Goal: Task Accomplishment & Management: Use online tool/utility

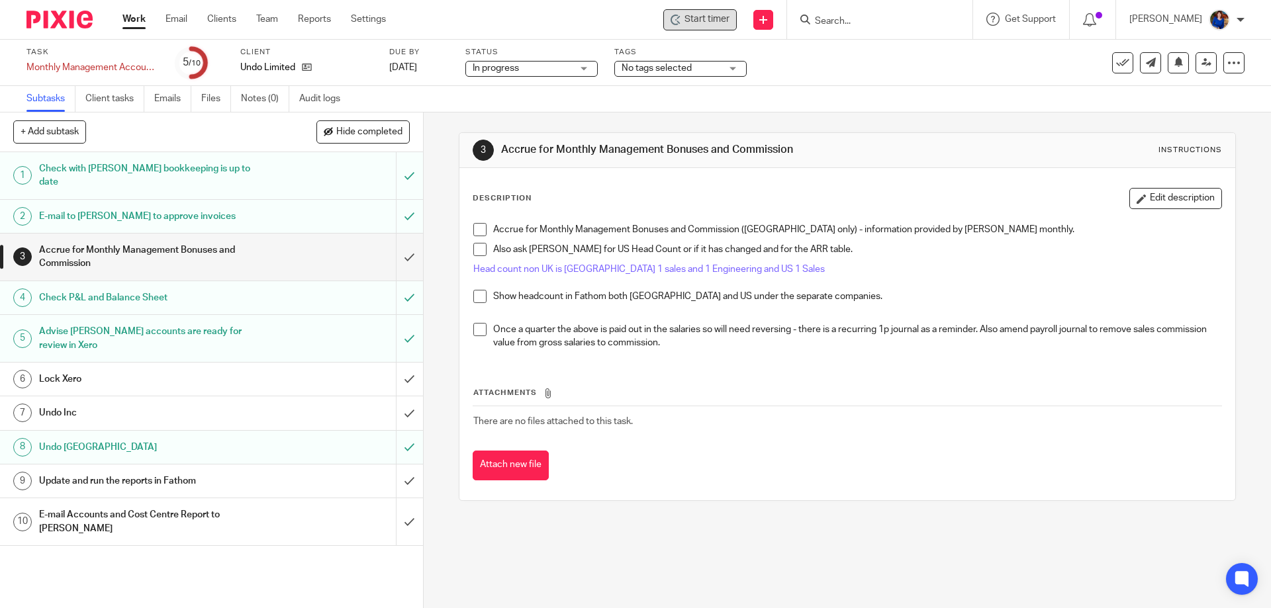
click at [689, 23] on span "Start timer" at bounding box center [706, 20] width 45 height 14
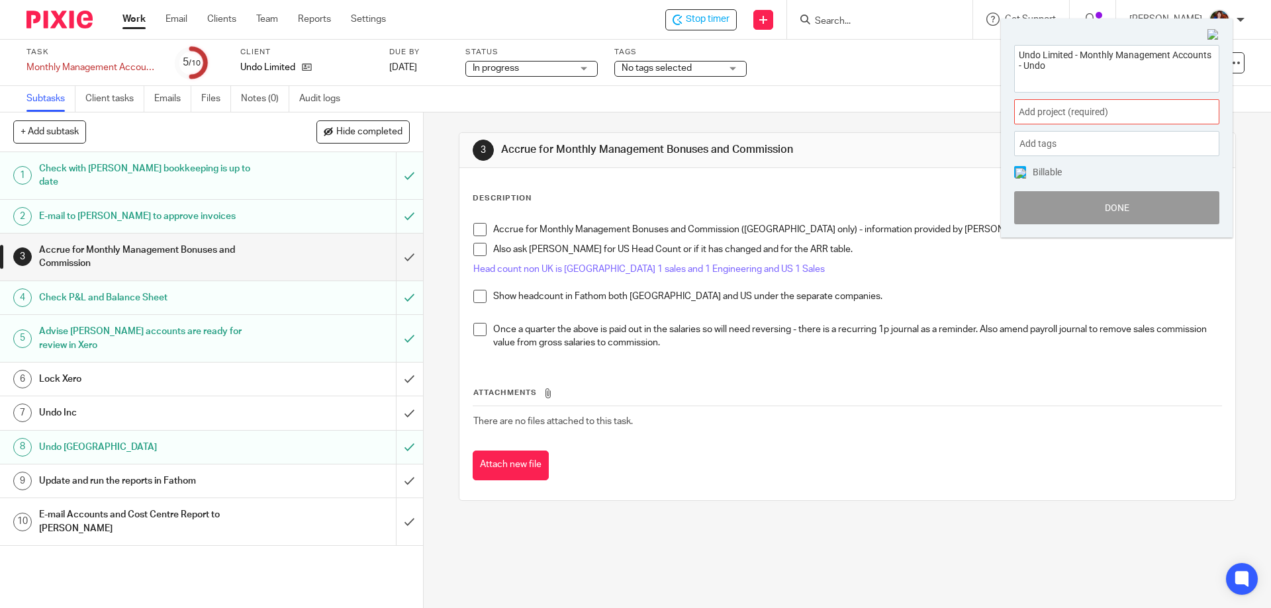
click at [1123, 119] on div "Add project (required) :" at bounding box center [1116, 111] width 205 height 25
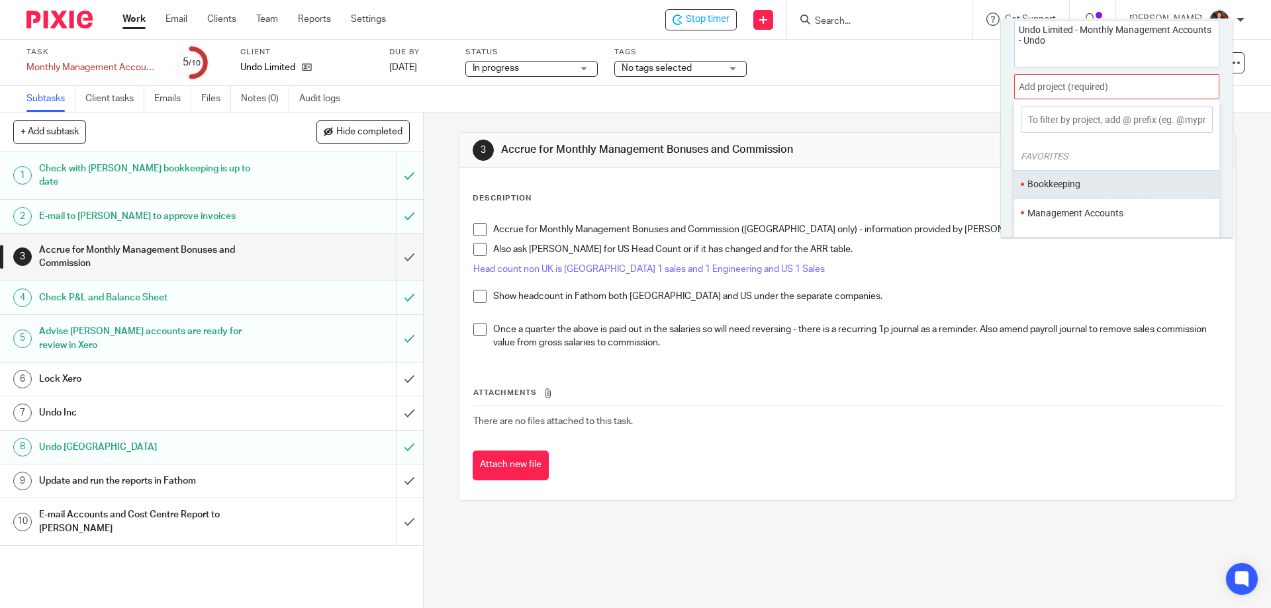
scroll to position [66, 0]
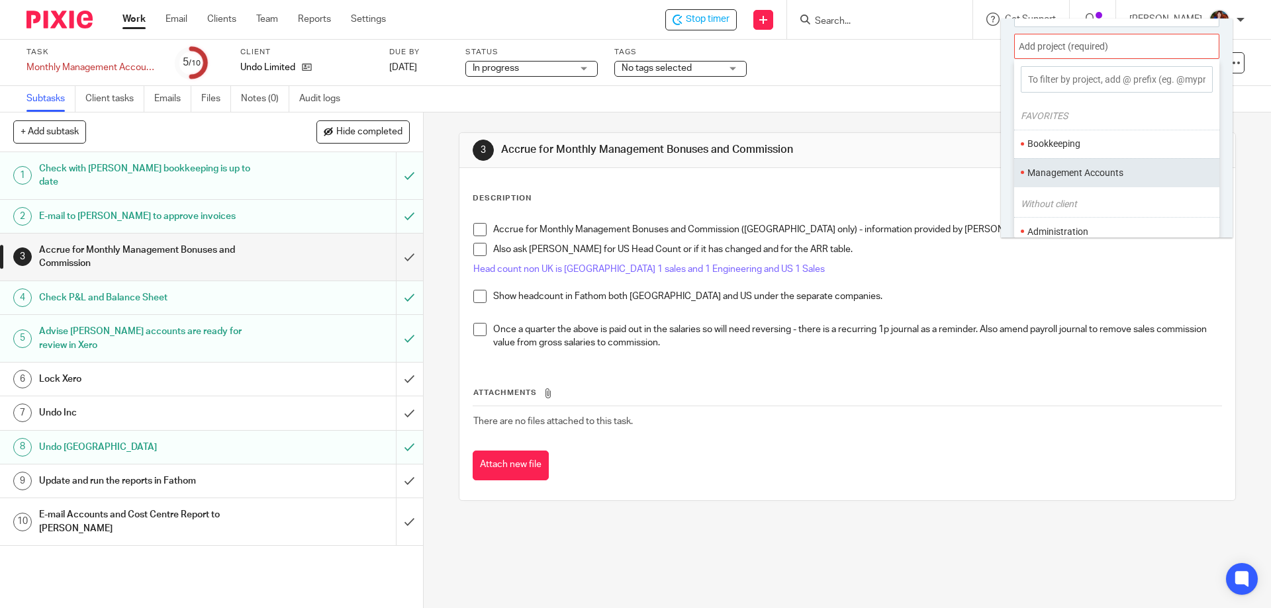
click at [1101, 167] on li "Management Accounts" at bounding box center [1113, 173] width 173 height 14
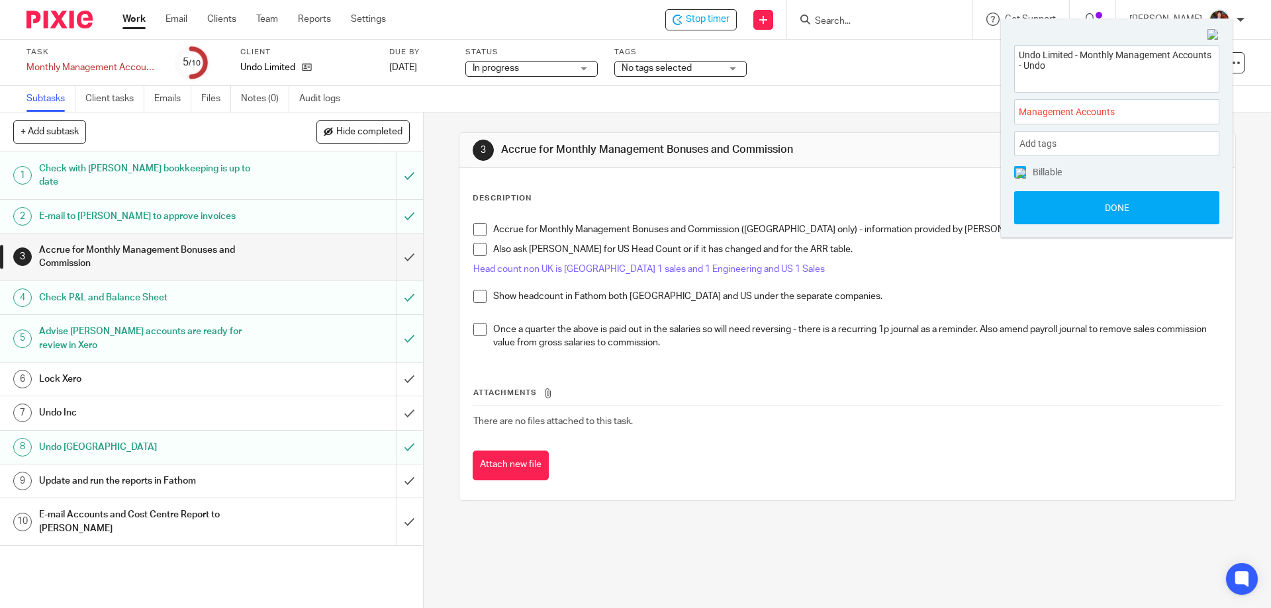
click at [1018, 172] on img at bounding box center [1020, 173] width 11 height 11
click at [1035, 206] on button "Done" at bounding box center [1116, 207] width 205 height 33
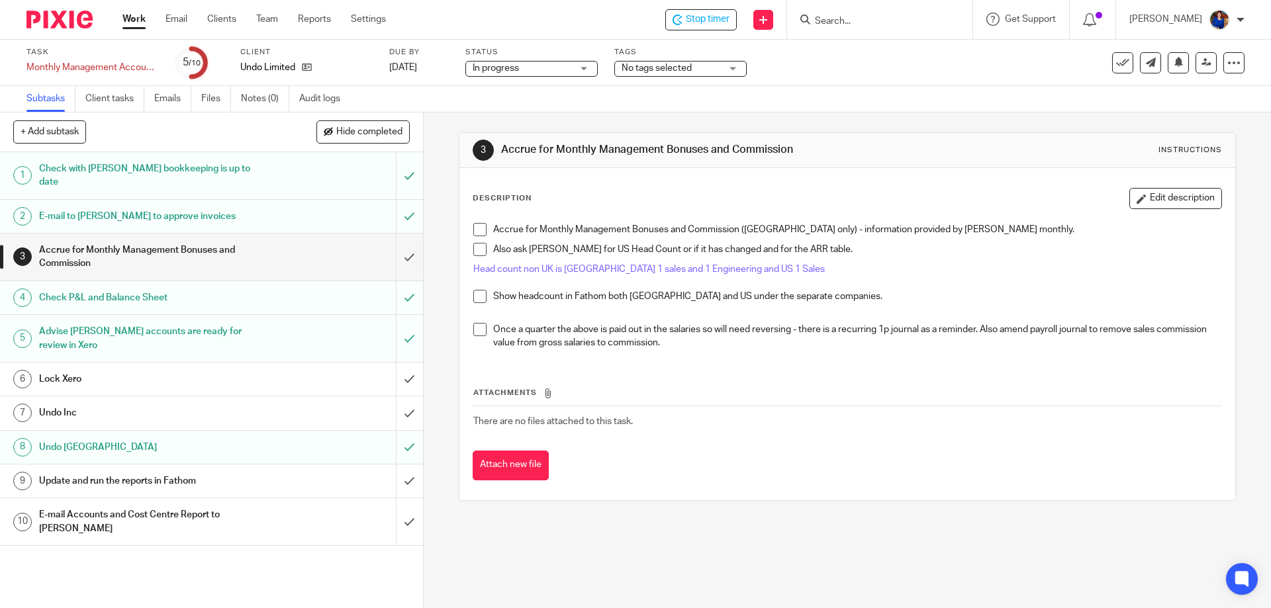
click at [477, 228] on span at bounding box center [479, 229] width 13 height 13
click at [479, 246] on span at bounding box center [479, 249] width 13 height 13
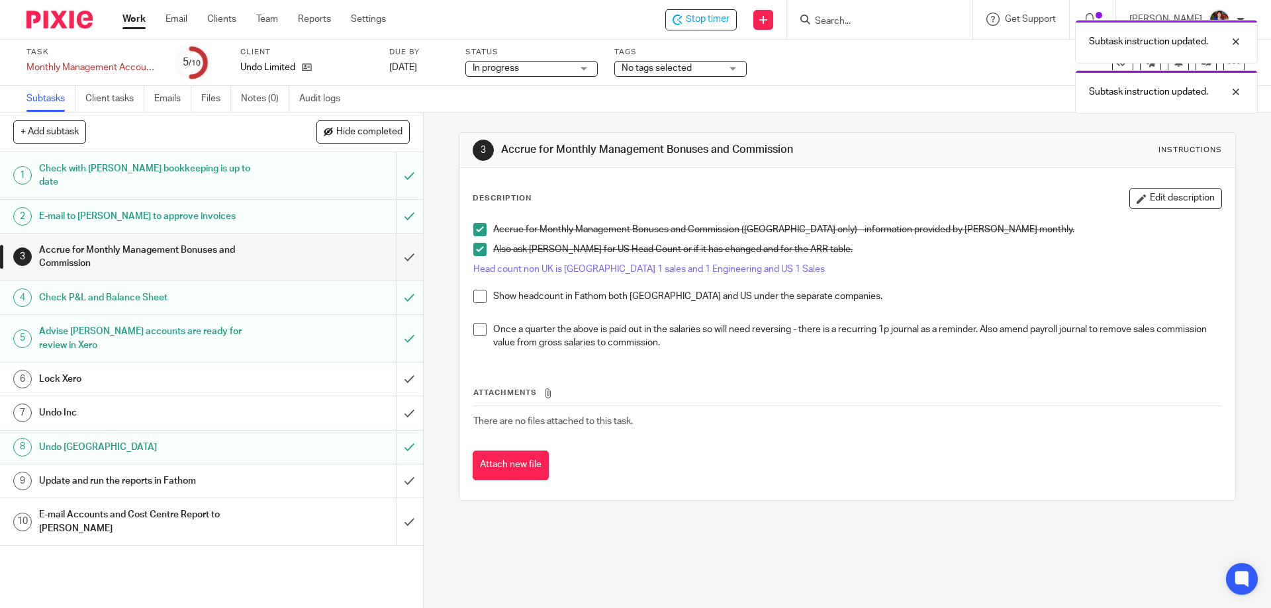
drag, startPoint x: 475, startPoint y: 294, endPoint x: 482, endPoint y: 299, distance: 9.0
click at [475, 295] on span at bounding box center [479, 296] width 13 height 13
click at [474, 330] on span at bounding box center [479, 329] width 13 height 13
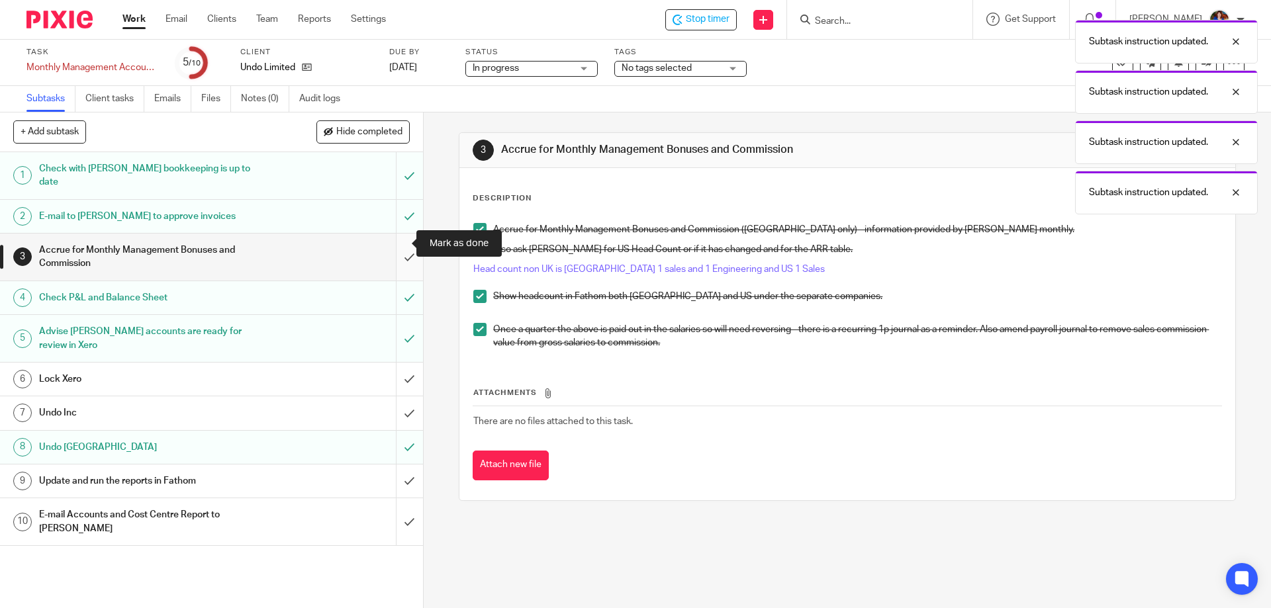
click at [401, 243] on input "submit" at bounding box center [211, 257] width 423 height 47
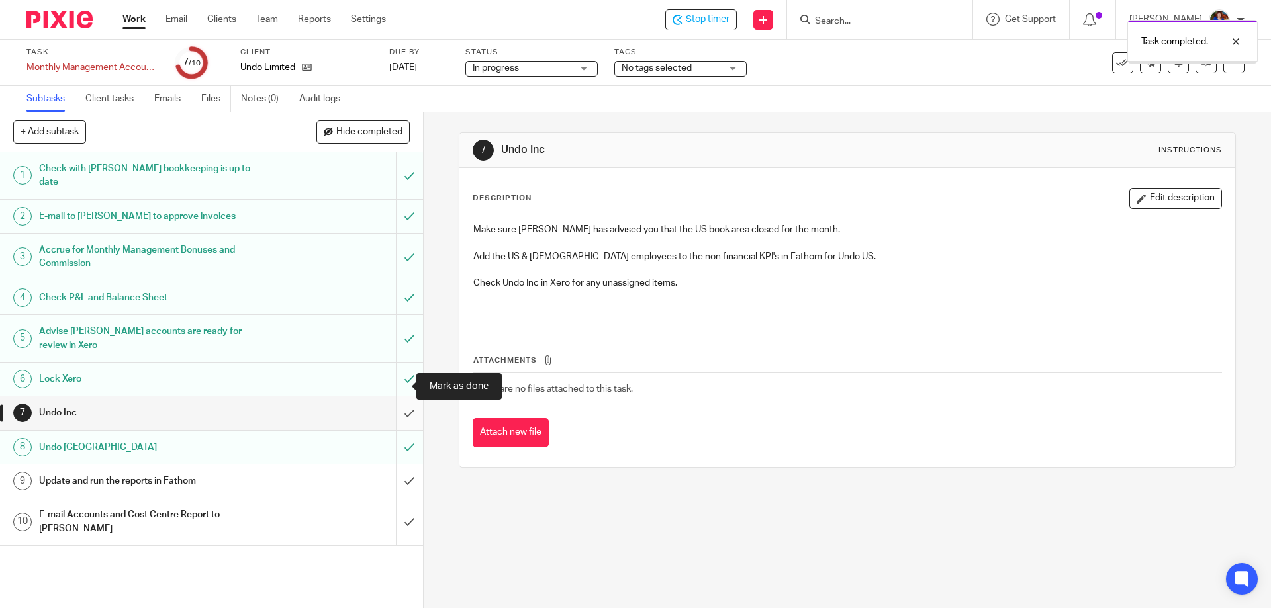
click at [399, 397] on input "submit" at bounding box center [211, 413] width 423 height 33
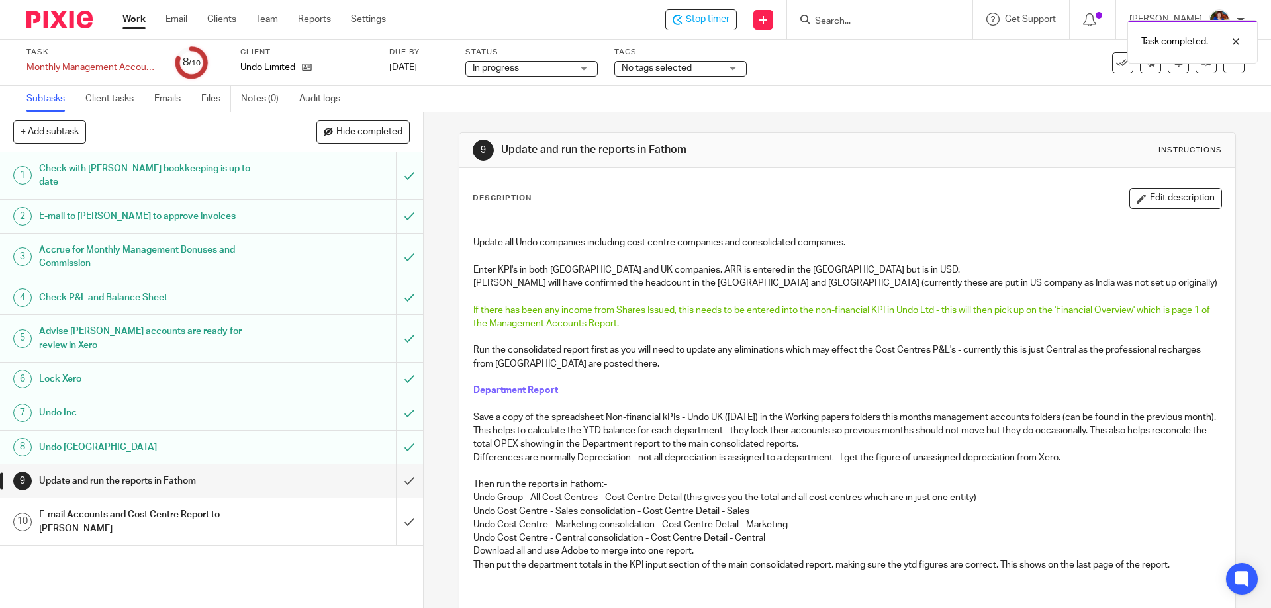
click at [95, 471] on h1 "Update and run the reports in Fathom" at bounding box center [153, 481] width 229 height 20
